Goal: Navigation & Orientation: Find specific page/section

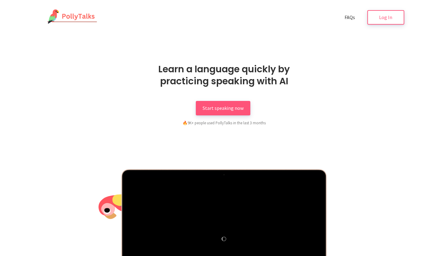
click at [76, 18] on img at bounding box center [71, 16] width 54 height 15
click at [347, 17] on span "FAQs" at bounding box center [350, 17] width 10 height 6
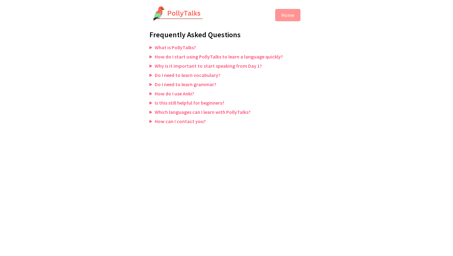
click at [165, 15] on img at bounding box center [178, 13] width 51 height 15
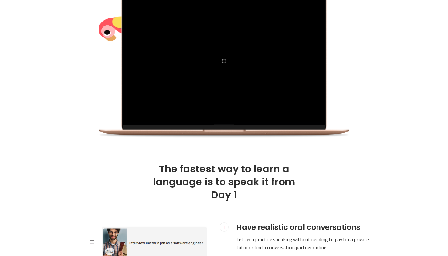
scroll to position [166, 0]
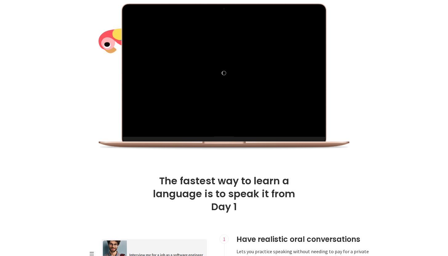
click at [108, 44] on div at bounding box center [224, 77] width 251 height 148
click at [103, 44] on div at bounding box center [224, 77] width 251 height 148
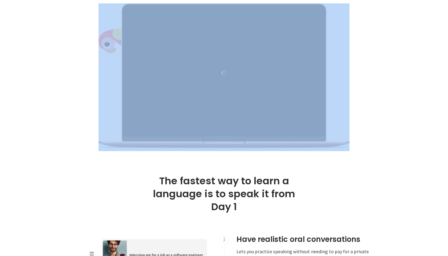
click at [103, 44] on div at bounding box center [224, 77] width 251 height 148
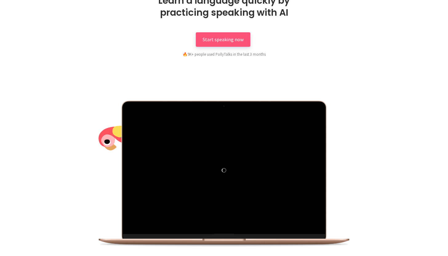
scroll to position [0, 0]
